Goal: Task Accomplishment & Management: Complete application form

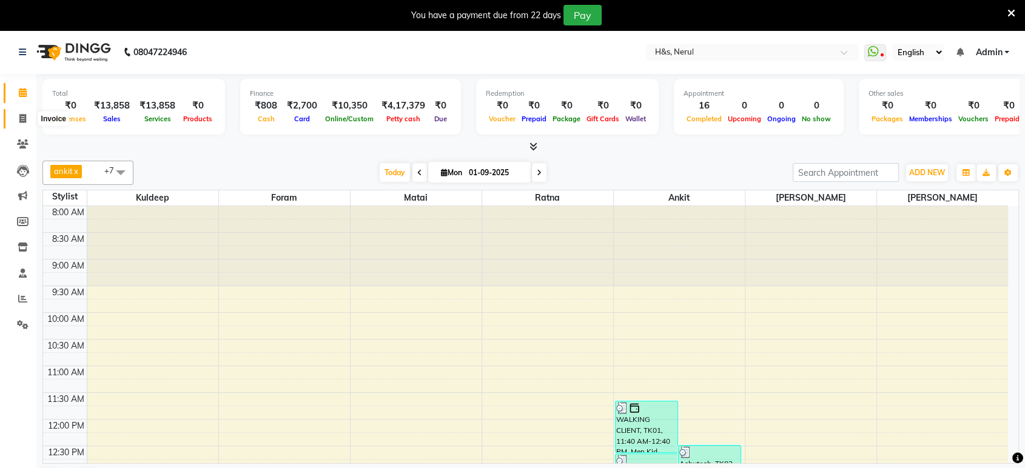
click at [25, 118] on icon at bounding box center [22, 118] width 7 height 9
select select "service"
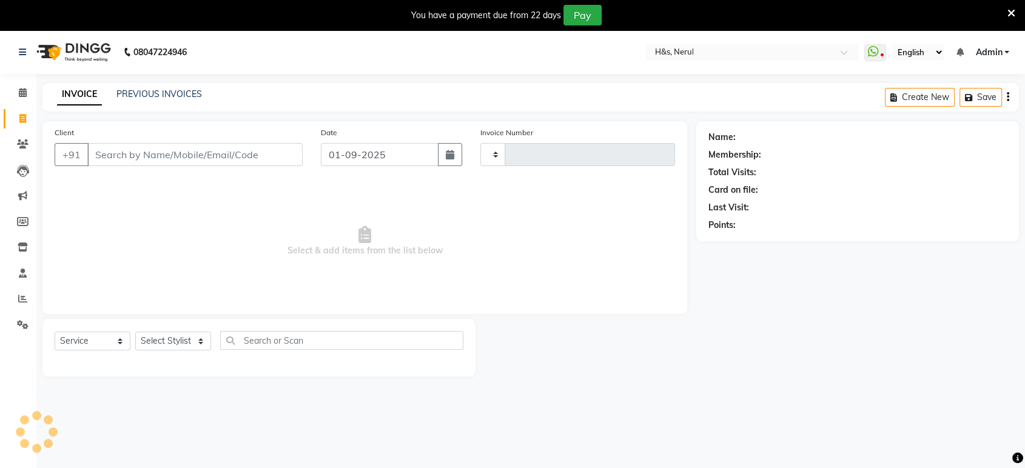
type input "2060"
select select "6419"
click at [116, 151] on input "Client" at bounding box center [194, 154] width 215 height 23
click at [155, 156] on input "Client" at bounding box center [194, 154] width 215 height 23
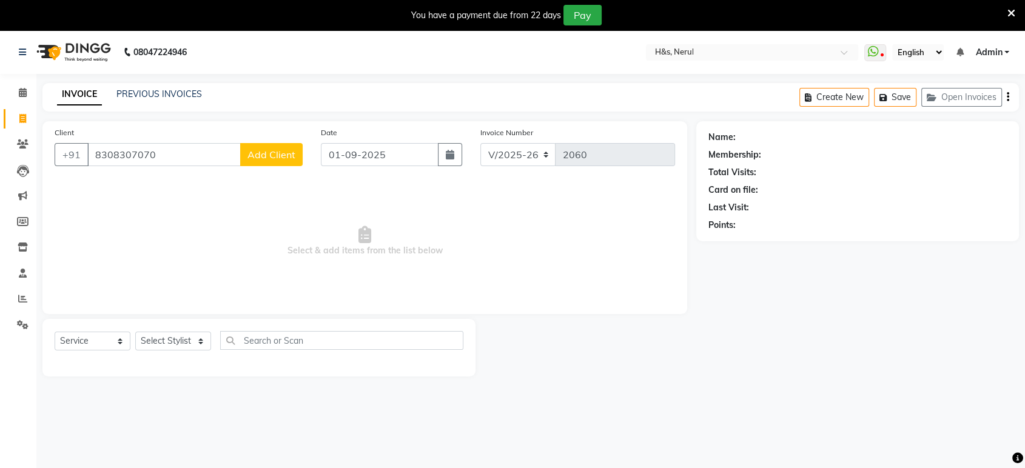
type input "8308307070"
click at [277, 159] on span "Add Client" at bounding box center [271, 155] width 48 height 12
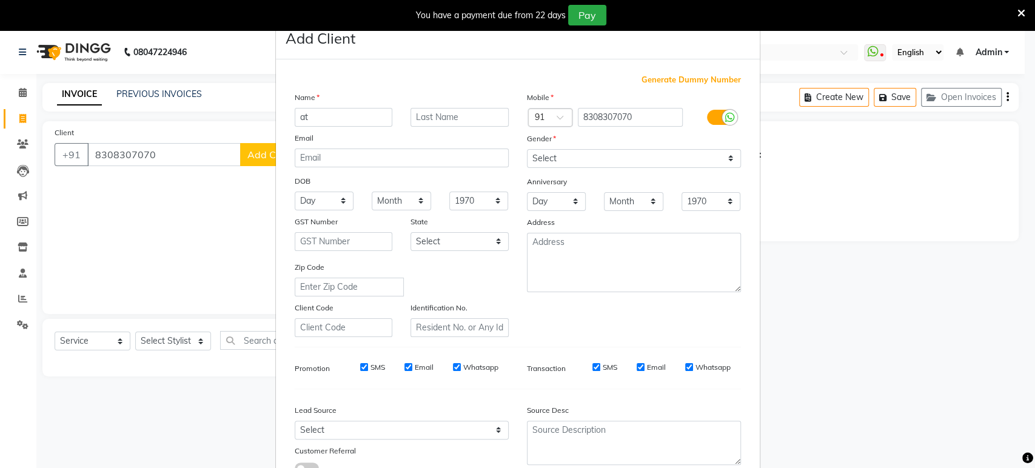
type input "a"
click at [187, 244] on ngb-modal-window "Add Client Generate Dummy Number Name Email DOB Day 01 02 03 04 05 06 07 08 09 …" at bounding box center [517, 234] width 1035 height 468
click at [262, 149] on ngb-modal-window "Add Client Generate Dummy Number Name Email DOB Day 01 02 03 04 05 06 07 08 09 …" at bounding box center [517, 234] width 1035 height 468
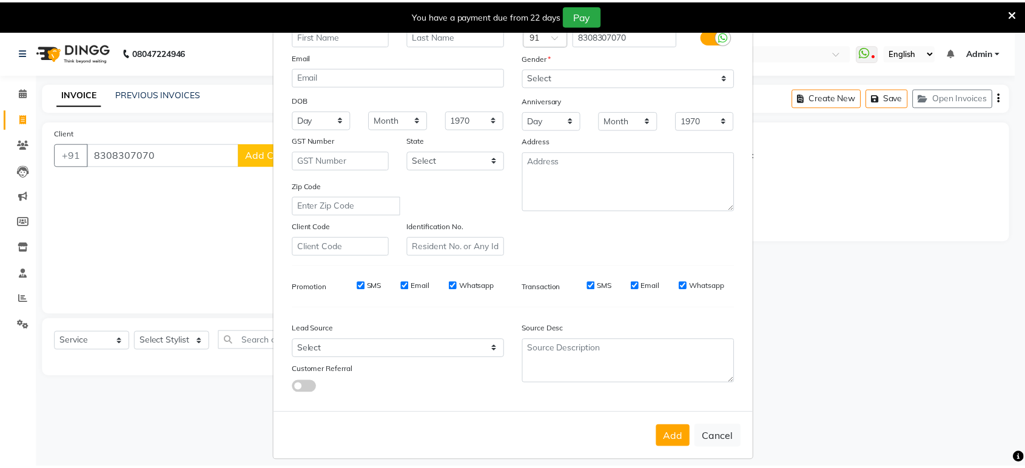
scroll to position [89, 0]
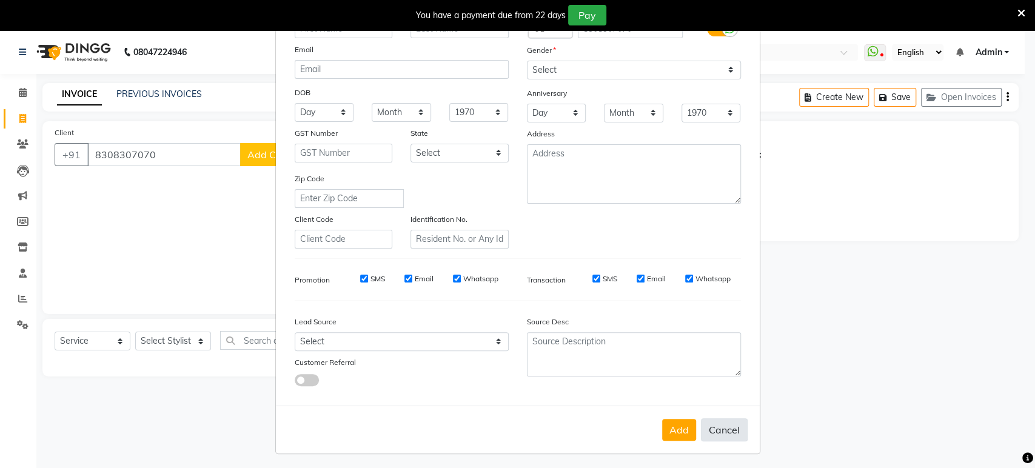
click at [708, 420] on button "Cancel" at bounding box center [724, 429] width 47 height 23
select select
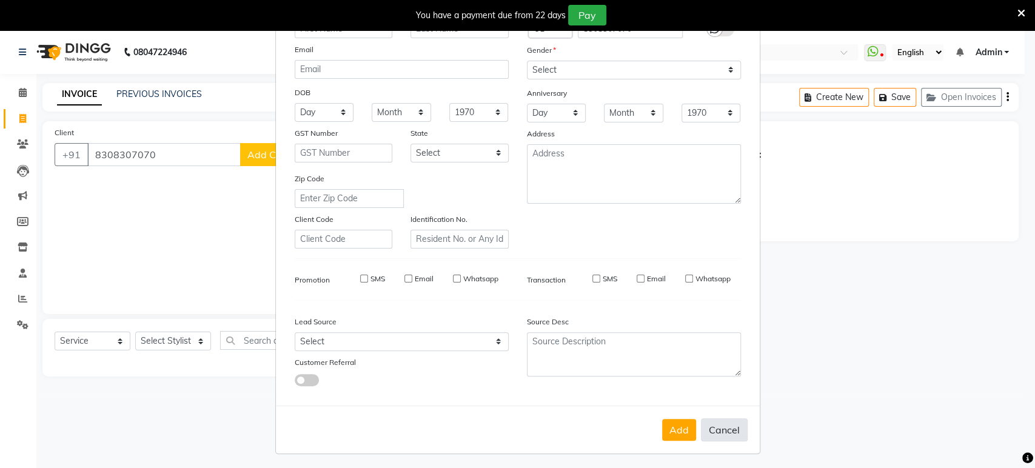
select select
checkbox input "false"
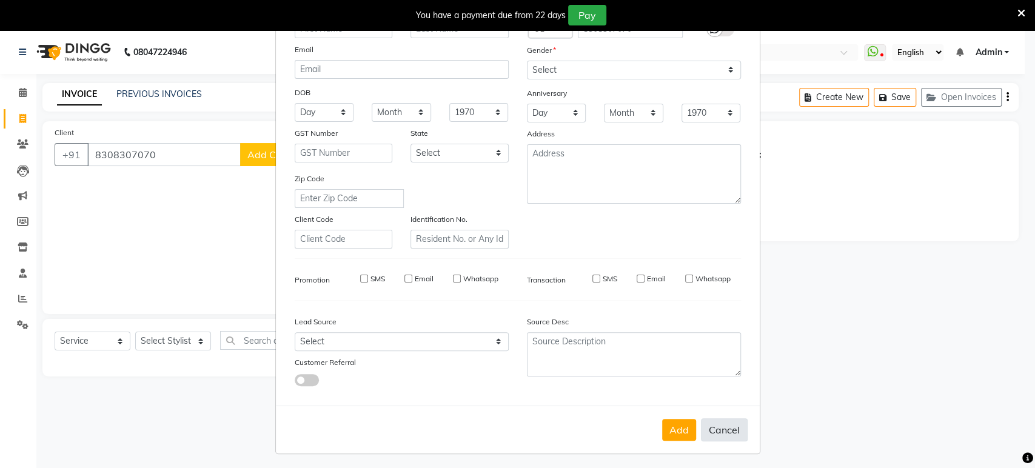
checkbox input "false"
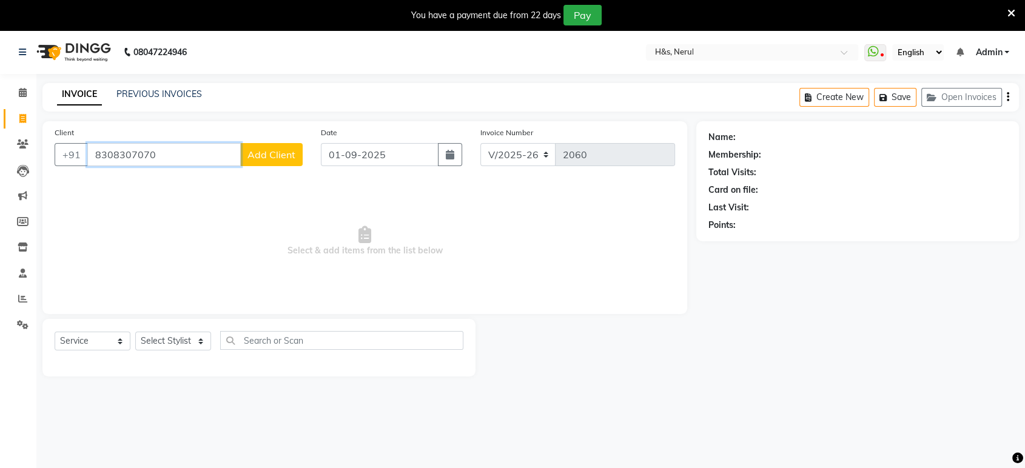
click at [233, 149] on input "8308307070" at bounding box center [163, 154] width 153 height 23
type input "8"
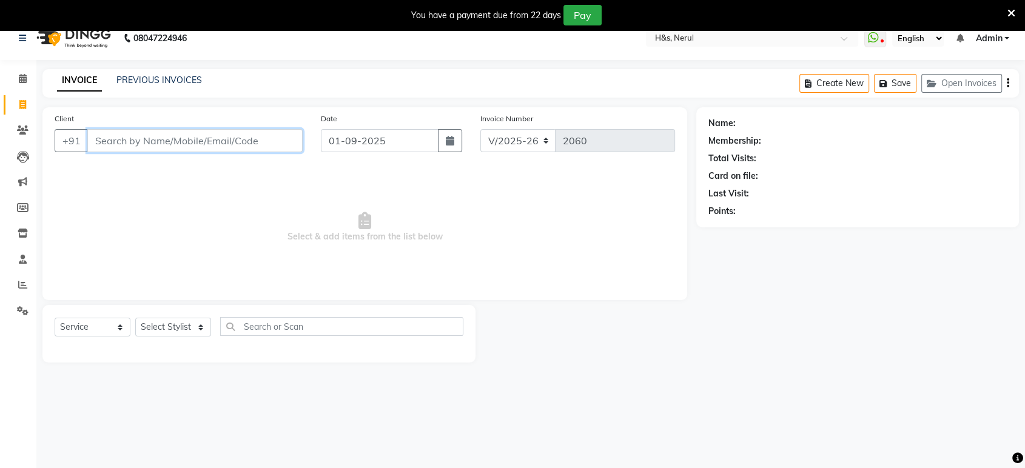
scroll to position [0, 0]
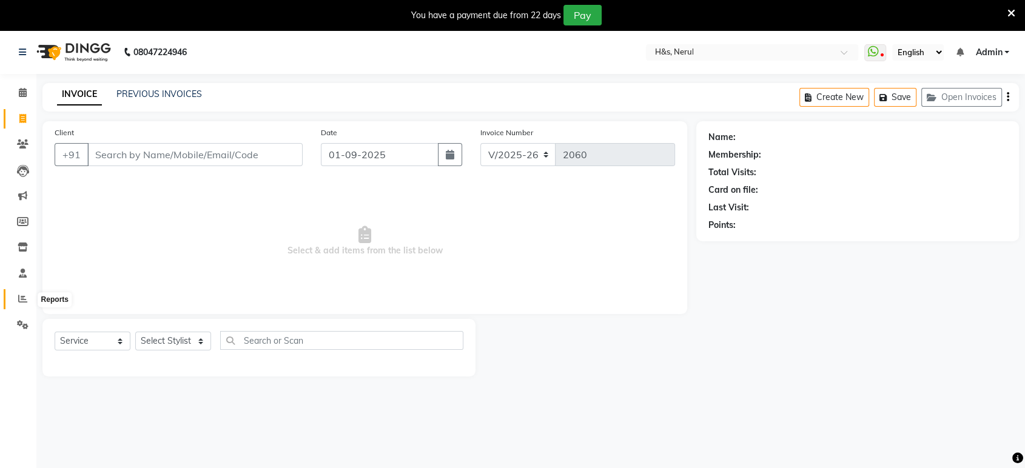
click at [29, 297] on span at bounding box center [22, 299] width 21 height 14
